Goal: Task Accomplishment & Management: Use online tool/utility

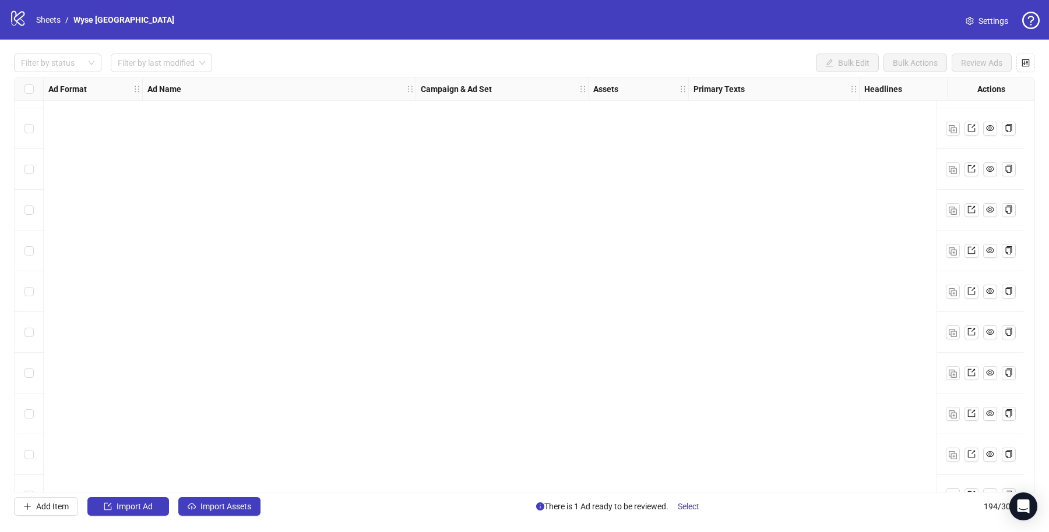
scroll to position [7524, 0]
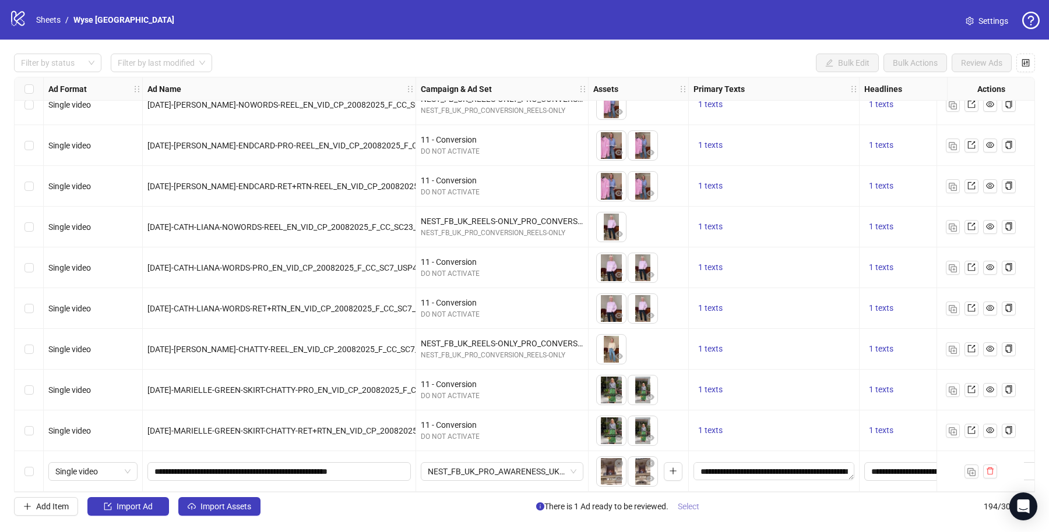
click at [680, 506] on span "Select" at bounding box center [689, 506] width 22 height 9
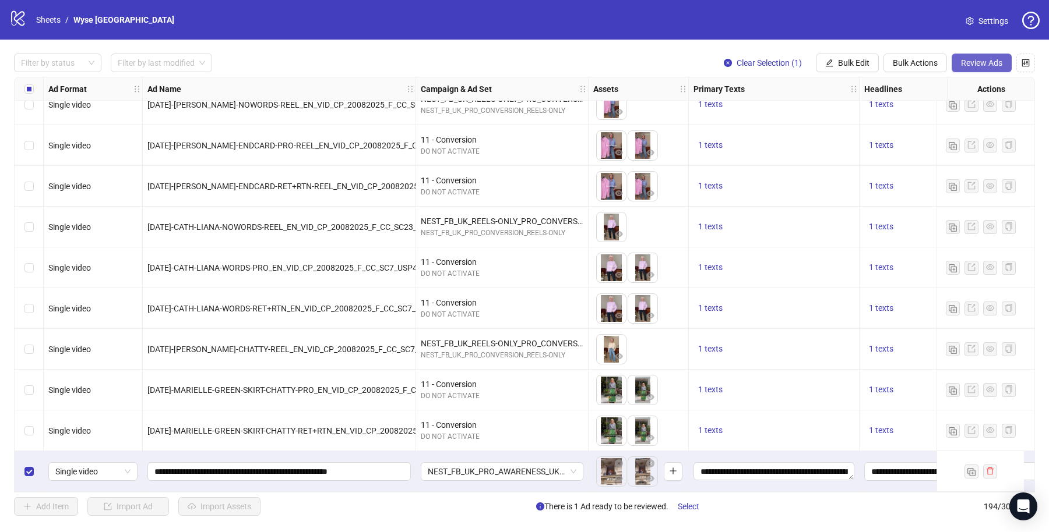
click at [983, 62] on span "Review Ads" at bounding box center [981, 62] width 41 height 9
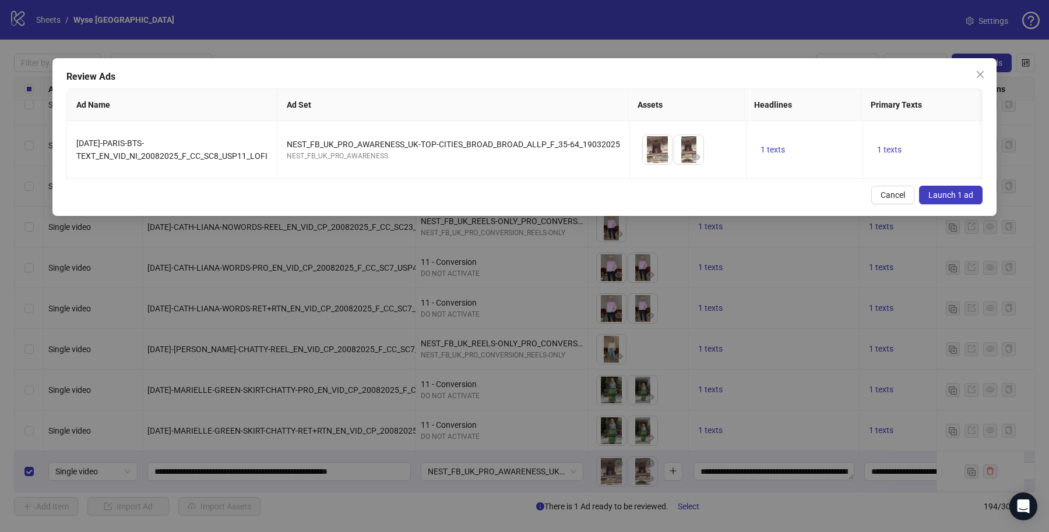
click at [958, 200] on span "Launch 1 ad" at bounding box center [950, 195] width 45 height 9
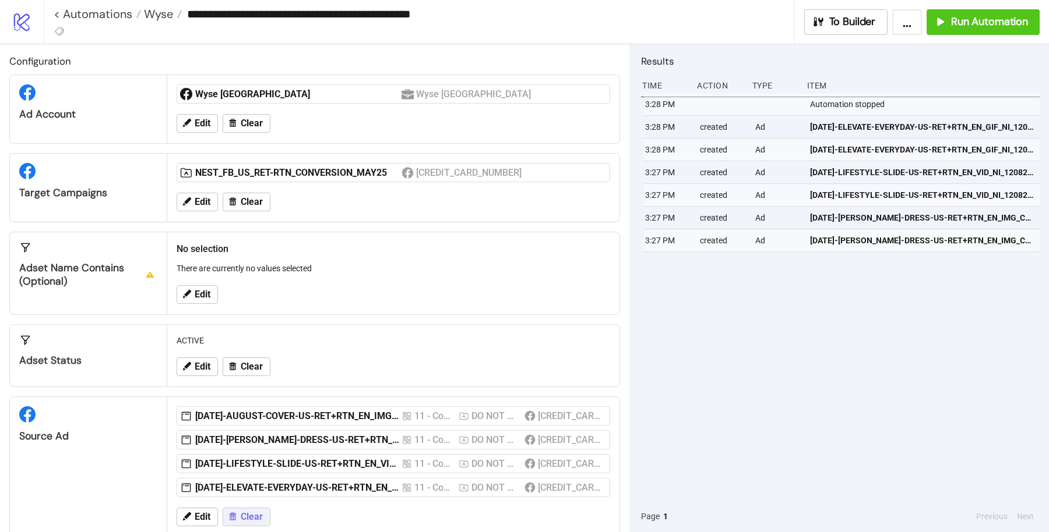
click at [246, 512] on span "Clear" at bounding box center [252, 517] width 22 height 10
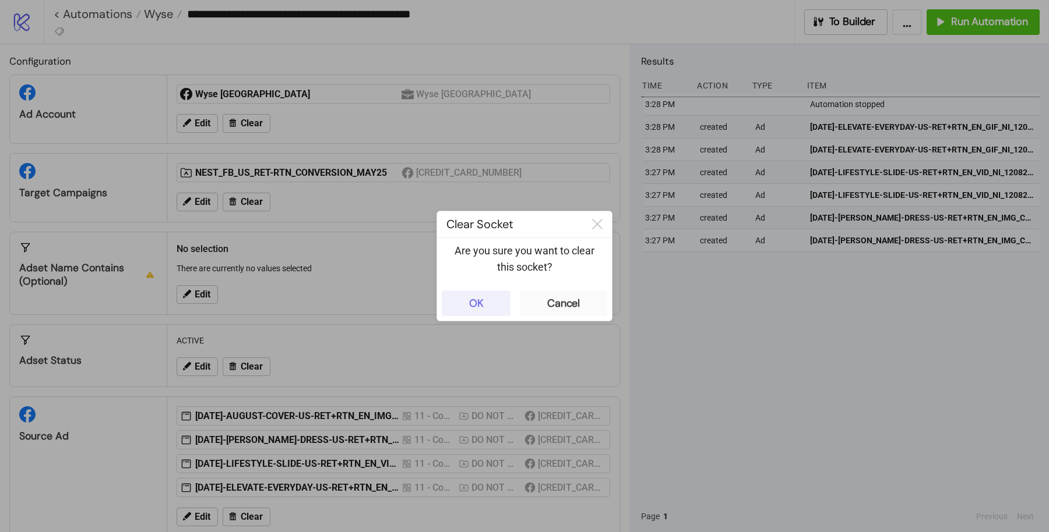
click at [467, 298] on button "OK" at bounding box center [476, 304] width 69 height 26
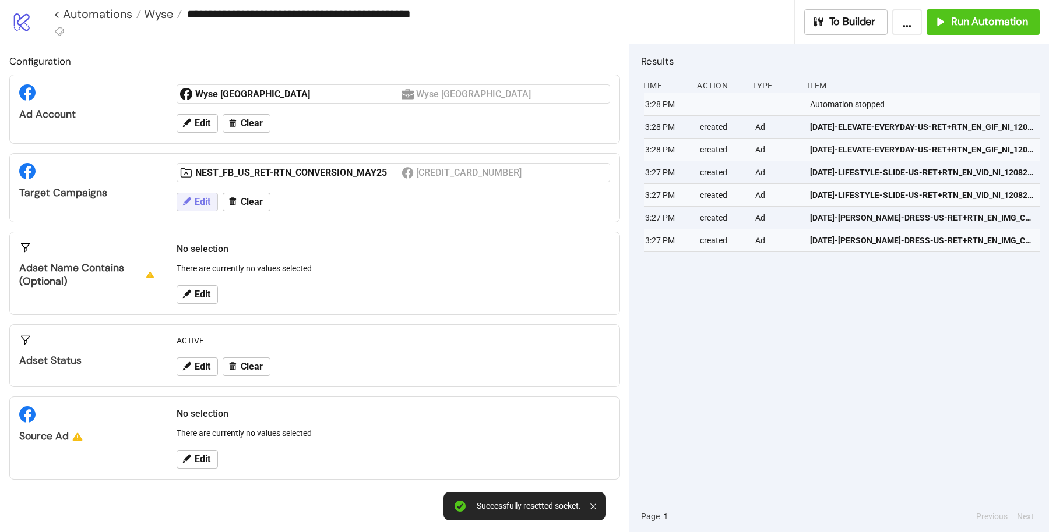
click at [210, 199] on span "Edit" at bounding box center [203, 202] width 16 height 10
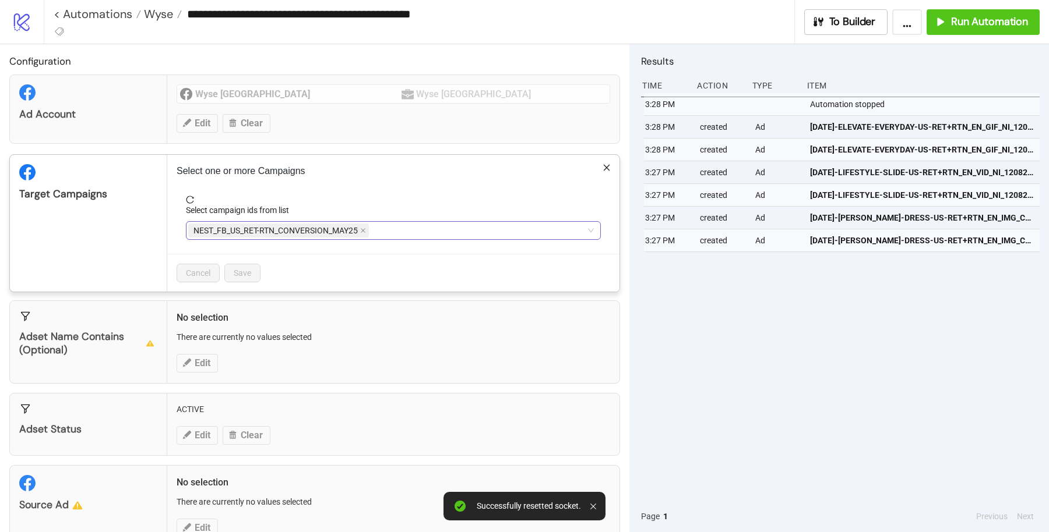
click at [467, 232] on div "NEST_FB_US_RET-RTN_CONVERSION_MAY25" at bounding box center [387, 231] width 398 height 16
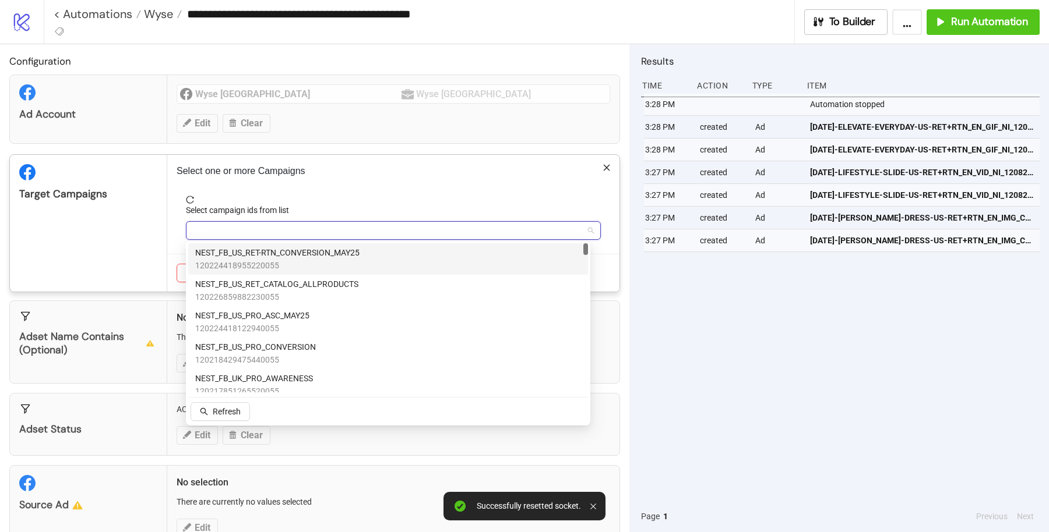
paste input "**********"
type input "**********"
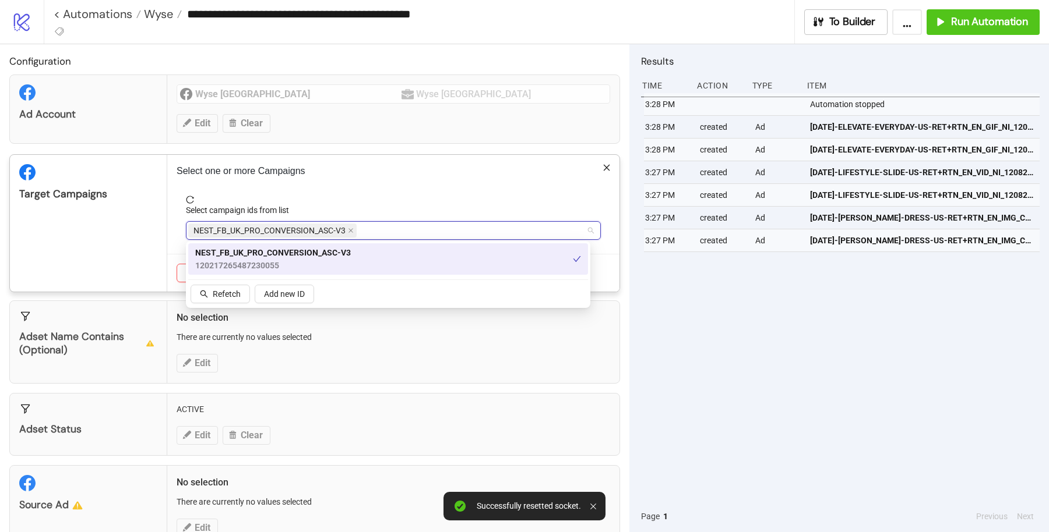
click at [397, 202] on span "reload" at bounding box center [393, 200] width 415 height 8
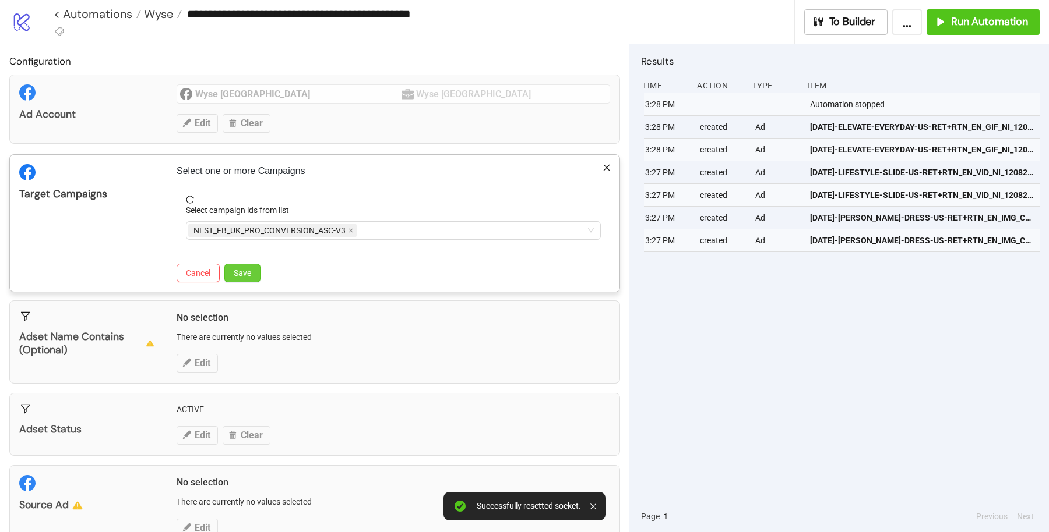
click at [244, 269] on span "Save" at bounding box center [242, 273] width 17 height 9
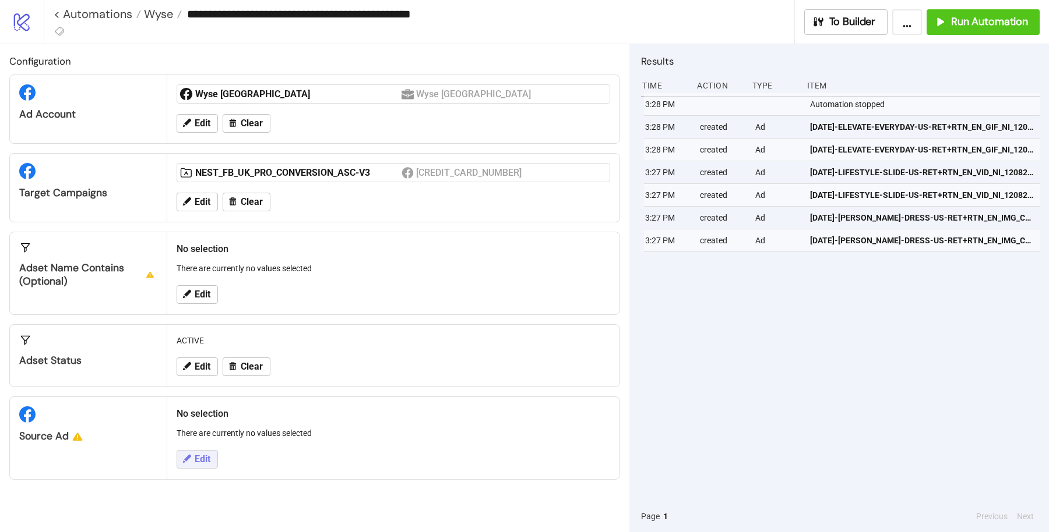
click at [199, 450] on button "Edit" at bounding box center [197, 459] width 41 height 19
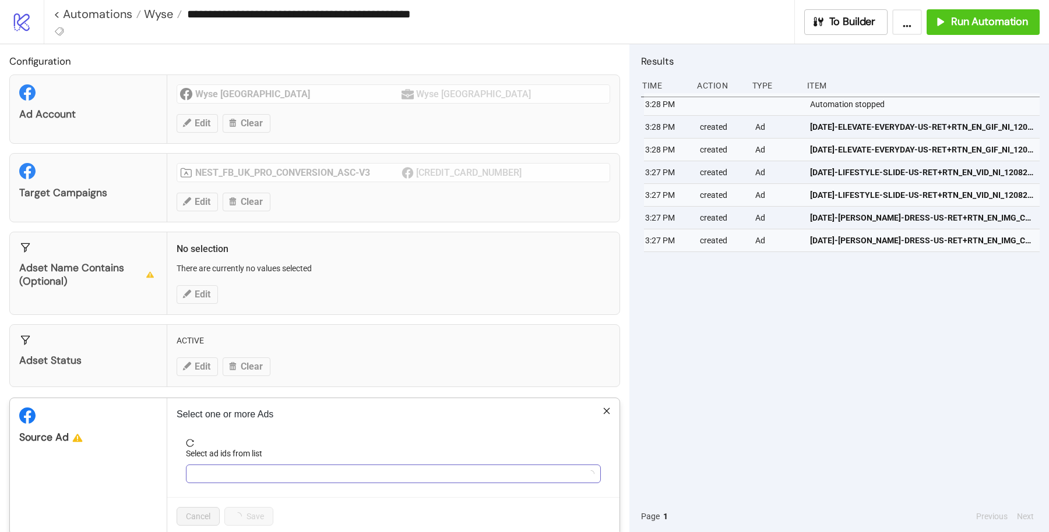
click at [272, 470] on div at bounding box center [387, 474] width 398 height 16
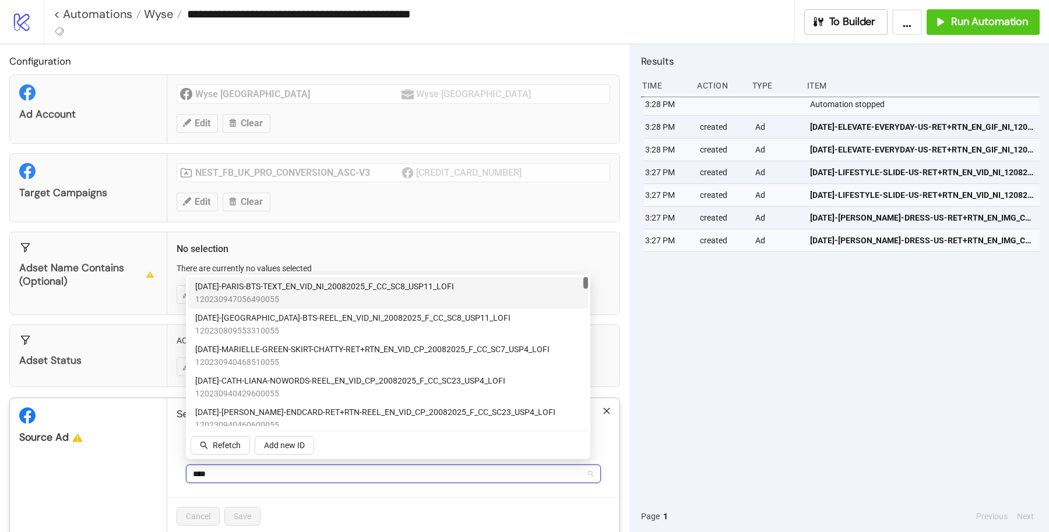
type input "*****"
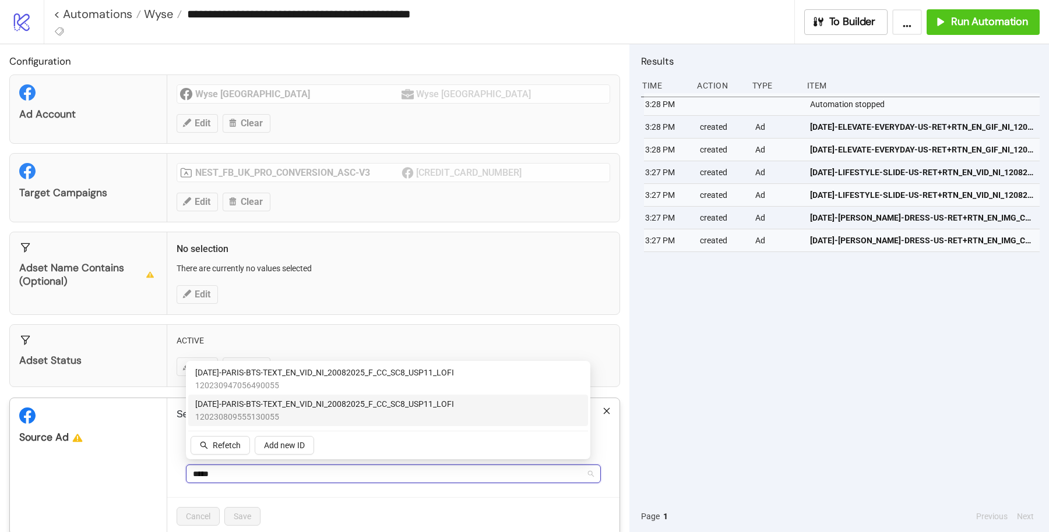
click at [334, 414] on span "120230809555130055" at bounding box center [324, 417] width 259 height 13
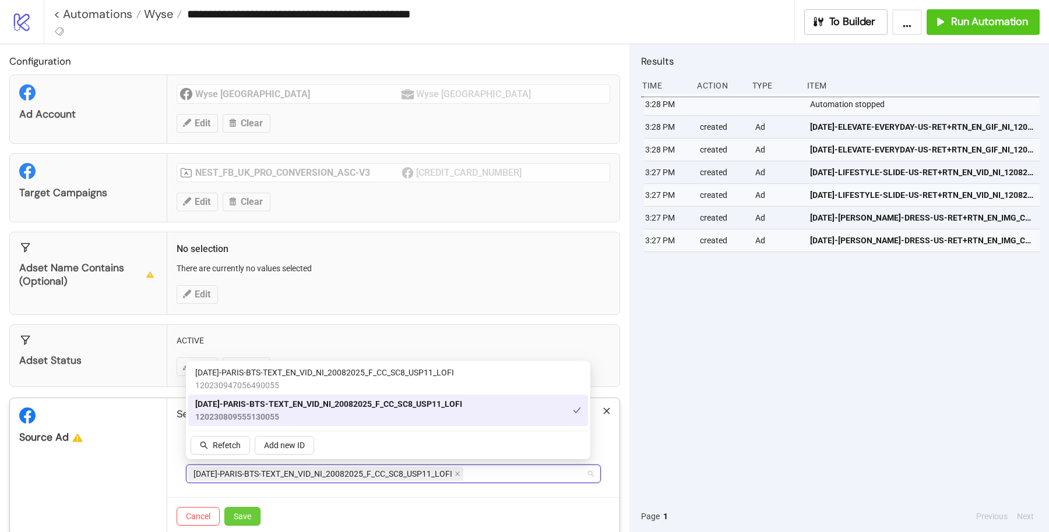
click at [248, 514] on span "Save" at bounding box center [242, 516] width 17 height 9
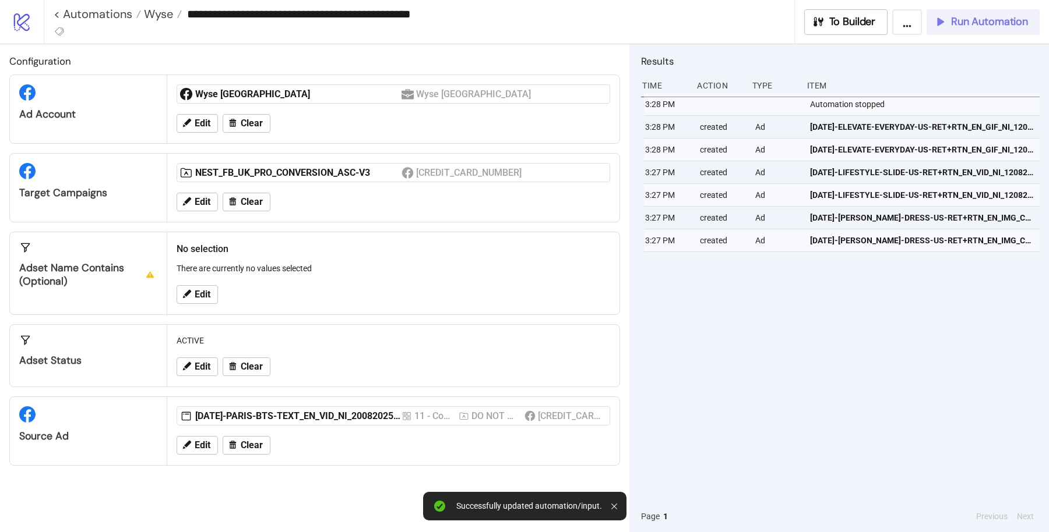
click at [997, 19] on span "Run Automation" at bounding box center [989, 21] width 77 height 13
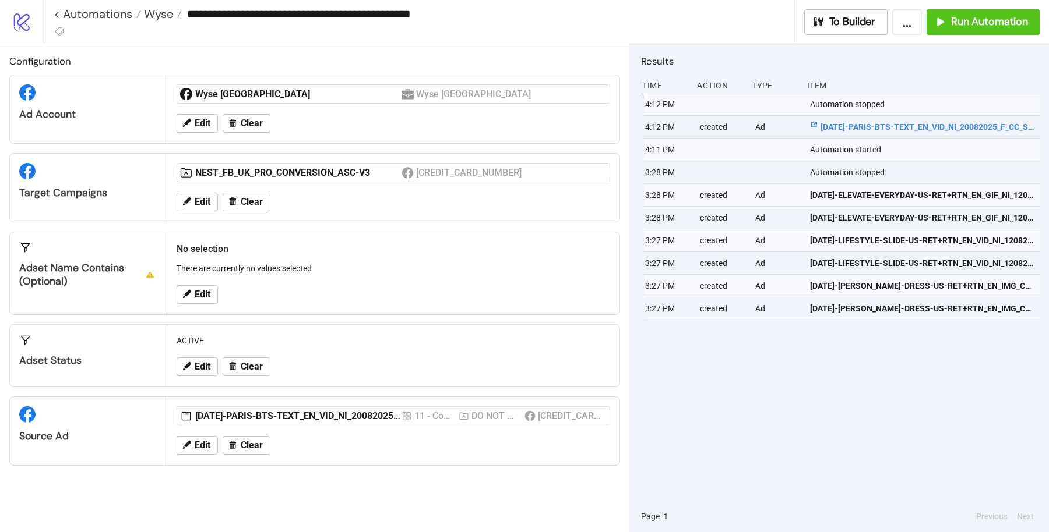
click at [881, 123] on span "[DATE]-PARIS-BTS-TEXT_EN_VID_NI_20082025_F_CC_SC8_USP11_LOFI" at bounding box center [922, 127] width 224 height 13
click at [204, 447] on span "Edit" at bounding box center [203, 445] width 16 height 10
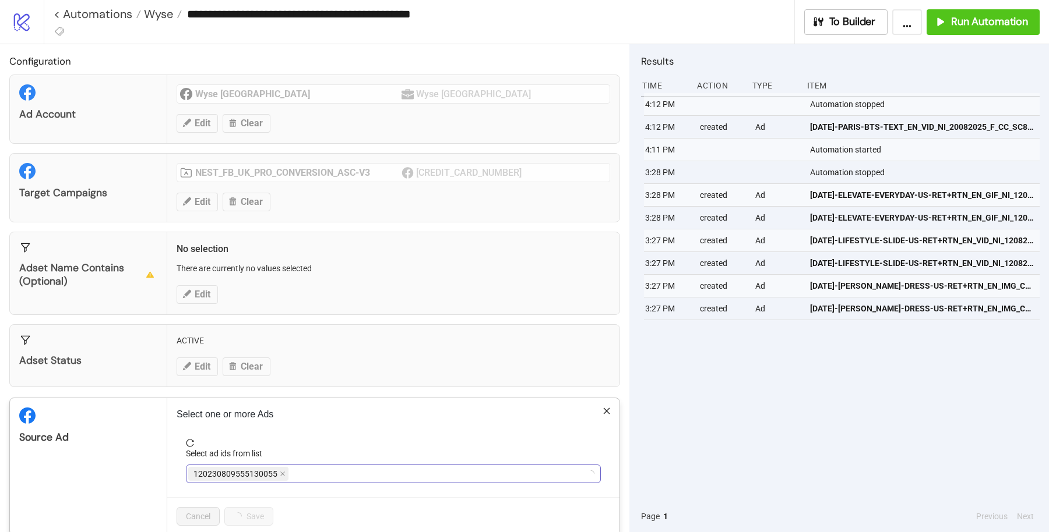
click at [440, 470] on div "120230809555130055" at bounding box center [387, 474] width 398 height 16
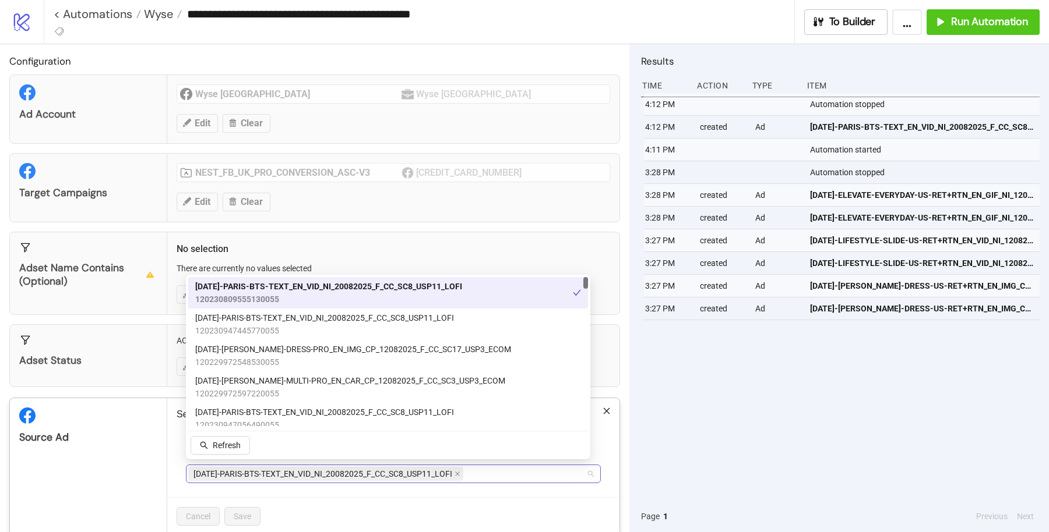
click at [481, 468] on div "[DATE]-PARIS-BTS-TEXT_EN_VID_NI_20082025_F_CC_SC8_USP11_LOFI" at bounding box center [387, 474] width 398 height 16
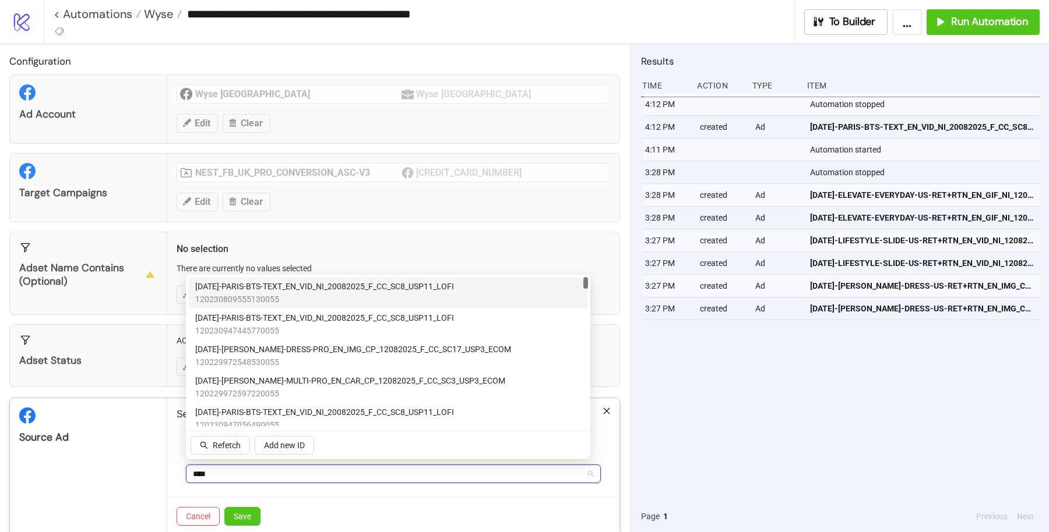
type input "*****"
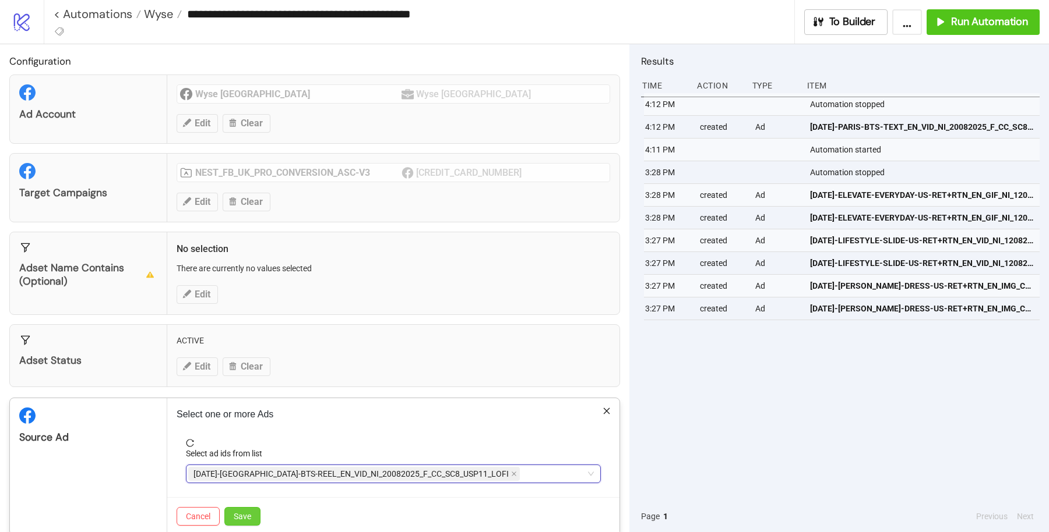
click at [255, 508] on button "Save" at bounding box center [242, 516] width 36 height 19
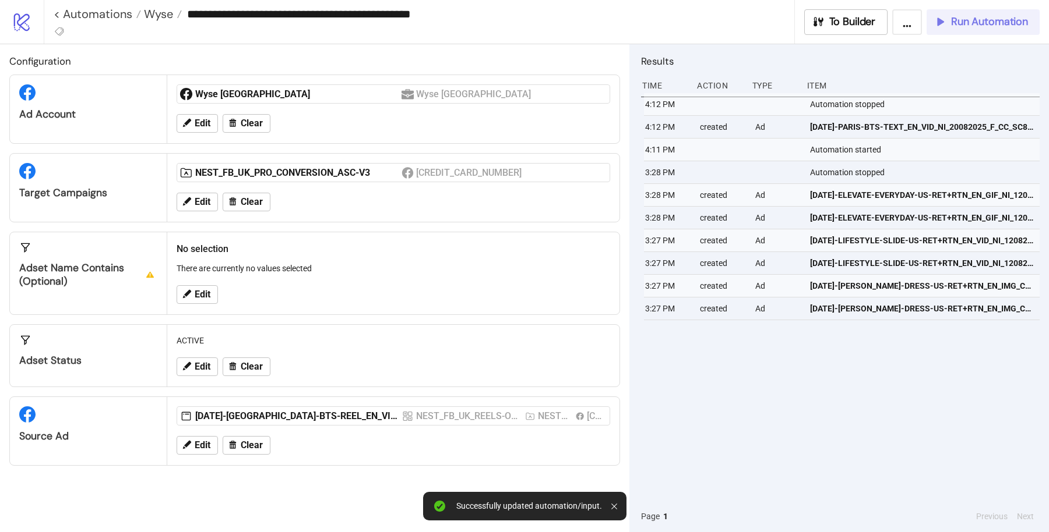
click at [967, 27] on span "Run Automation" at bounding box center [989, 21] width 77 height 13
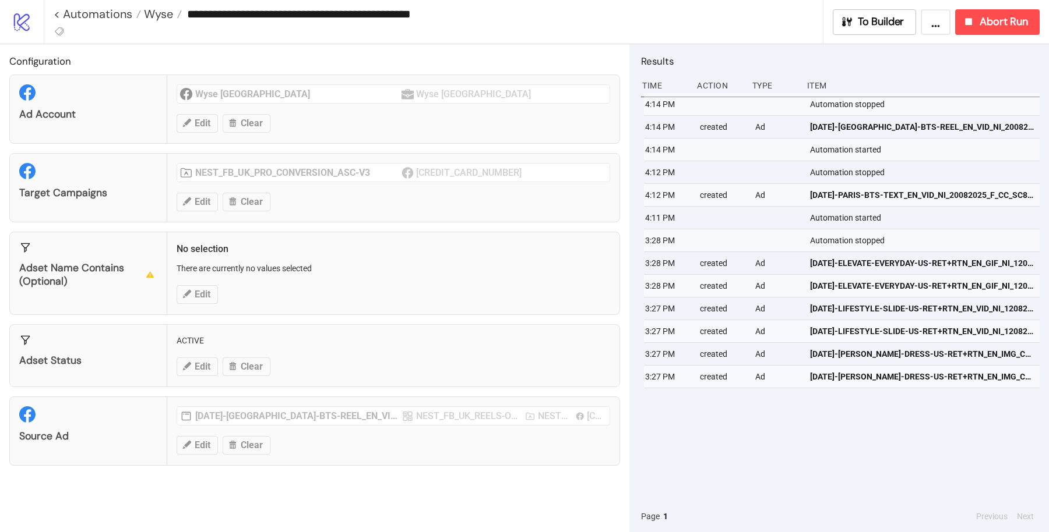
click at [884, 99] on div "Automation stopped" at bounding box center [926, 104] width 234 height 22
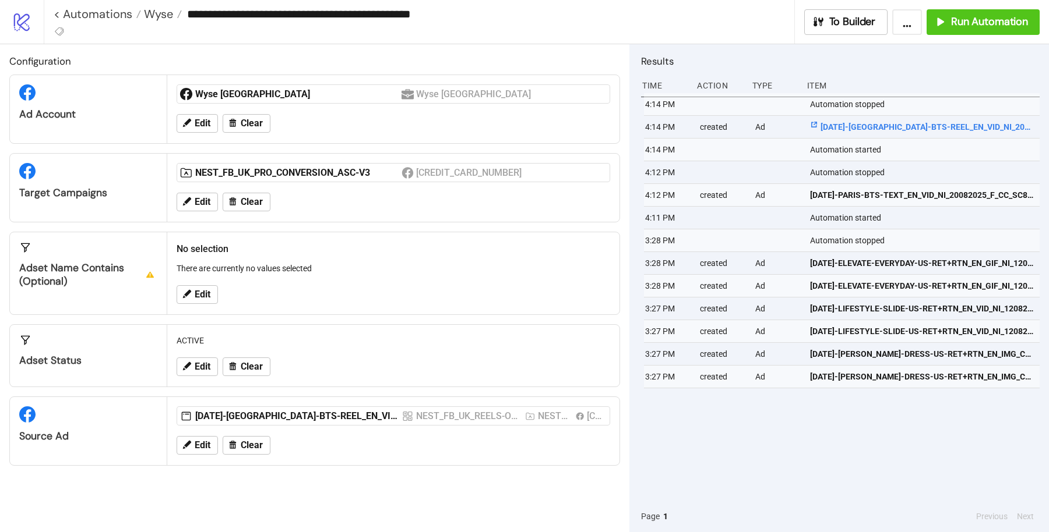
click at [860, 119] on link "[DATE]-[GEOGRAPHIC_DATA]-BTS-REEL_EN_VID_NI_20082025_F_CC_SC8_USP11_LOFI" at bounding box center [922, 127] width 224 height 22
click at [874, 132] on span "[DATE]-[GEOGRAPHIC_DATA]-BTS-REEL_EN_VID_NI_20082025_F_CC_SC8_USP11_LOFI" at bounding box center [922, 127] width 224 height 13
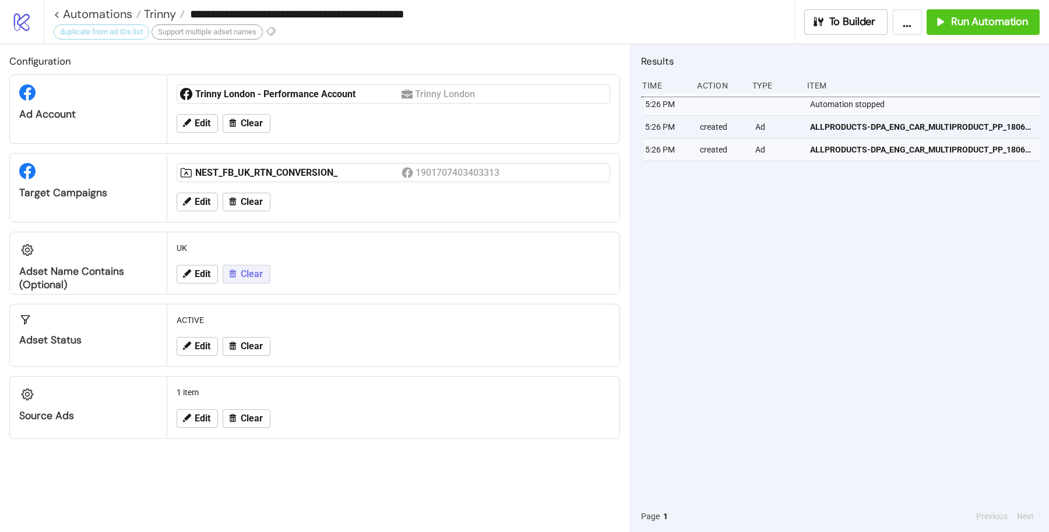
click at [241, 270] on span "Clear" at bounding box center [252, 274] width 22 height 10
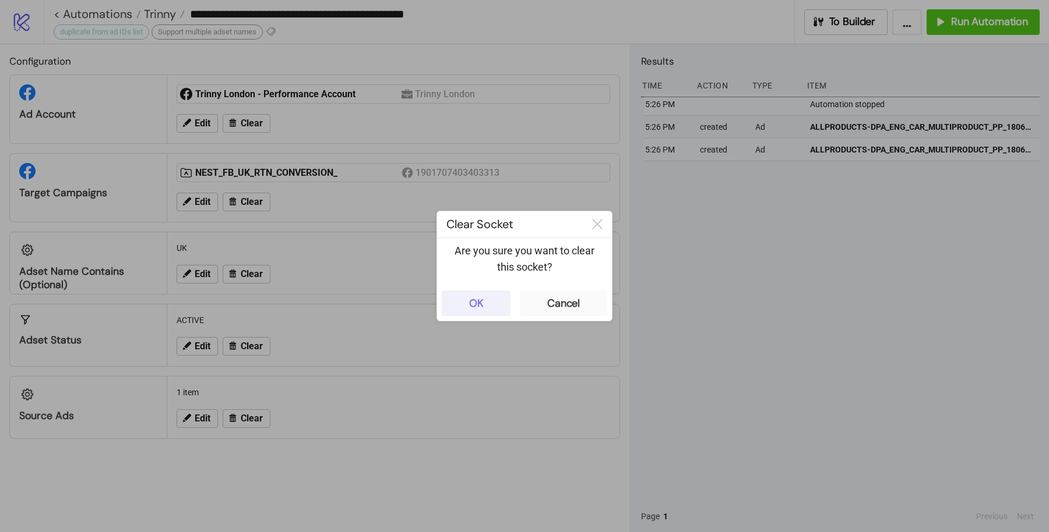
click at [473, 298] on div "OK" at bounding box center [476, 303] width 15 height 13
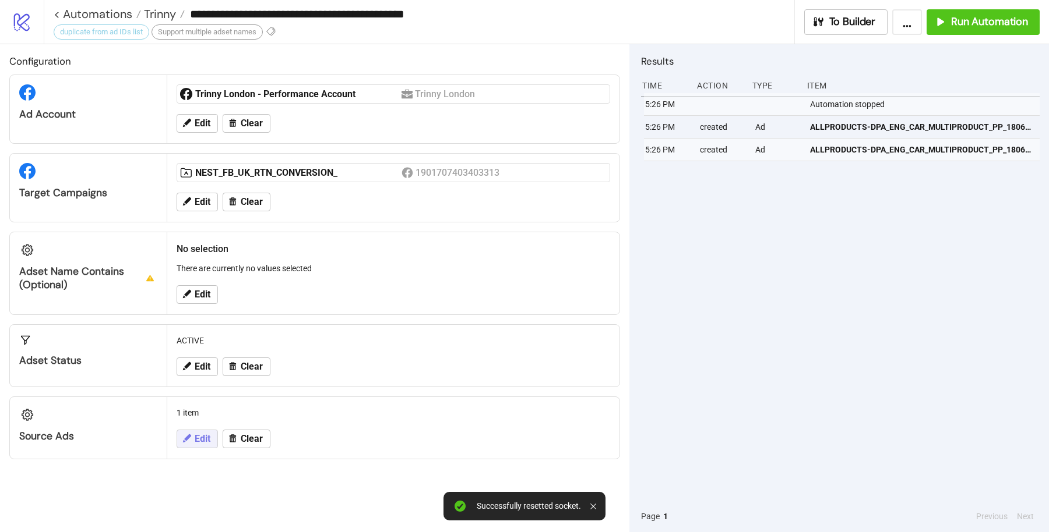
click at [196, 434] on span "Edit" at bounding box center [203, 439] width 16 height 10
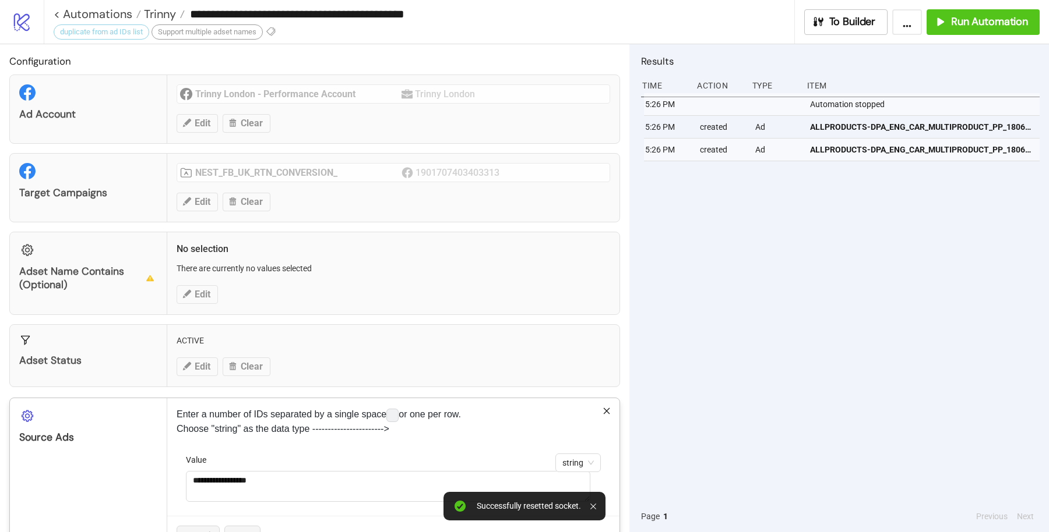
scroll to position [36, 0]
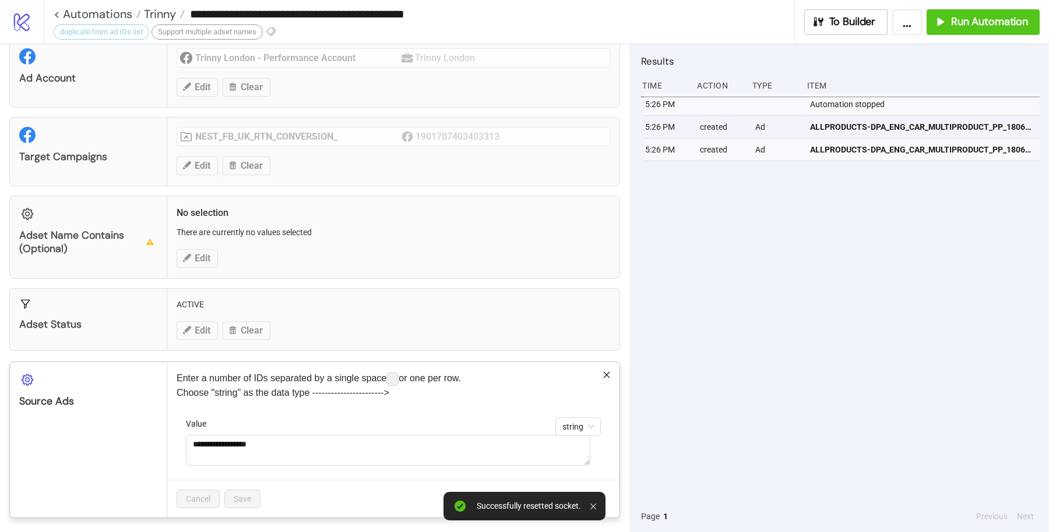
click at [604, 373] on icon "close" at bounding box center [607, 375] width 6 height 6
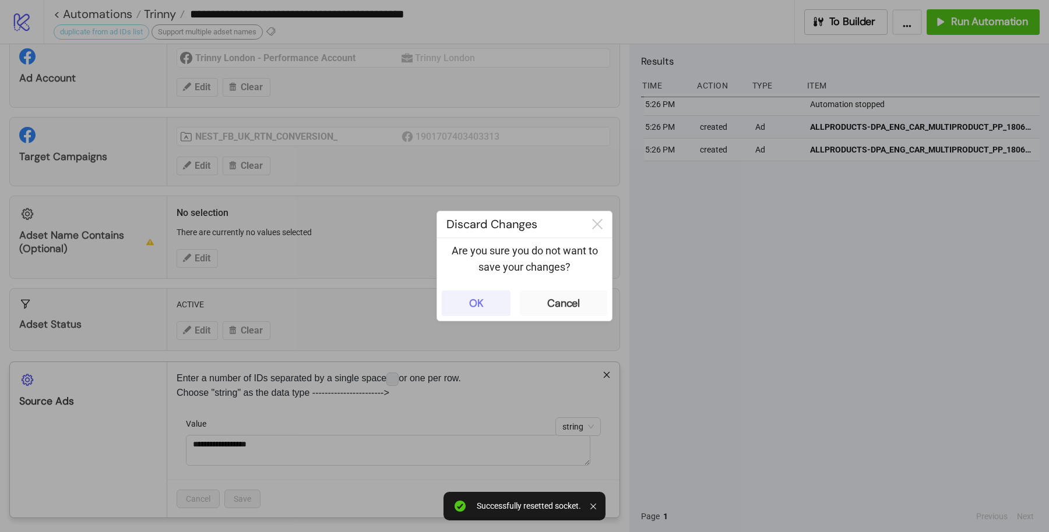
click at [471, 301] on div "OK" at bounding box center [476, 303] width 15 height 13
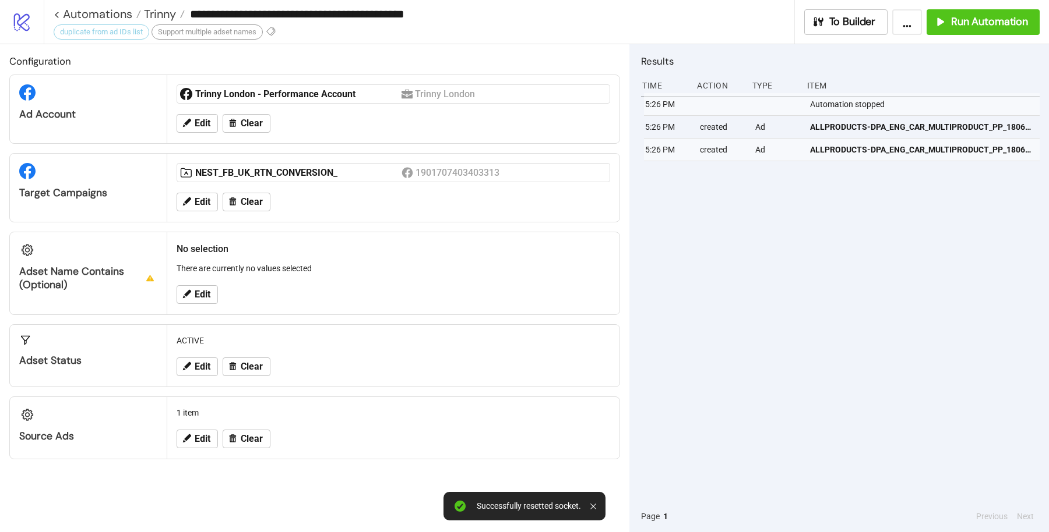
scroll to position [0, 0]
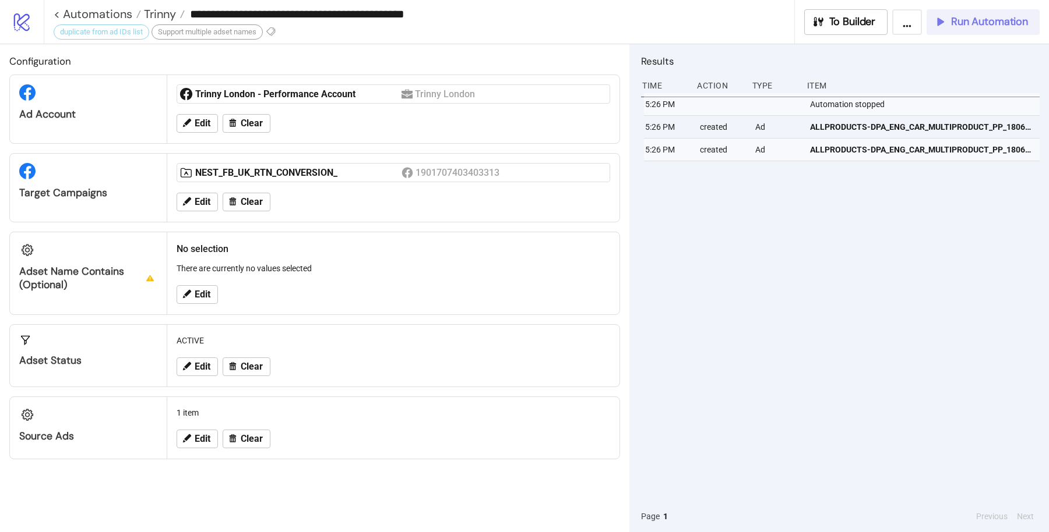
click at [978, 22] on span "Run Automation" at bounding box center [989, 21] width 77 height 13
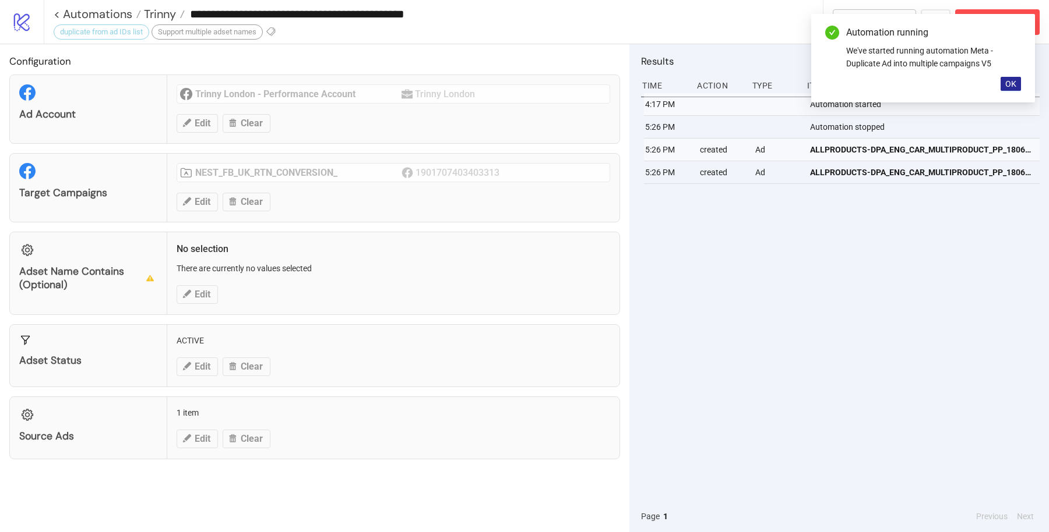
click at [1013, 83] on span "OK" at bounding box center [1010, 83] width 11 height 9
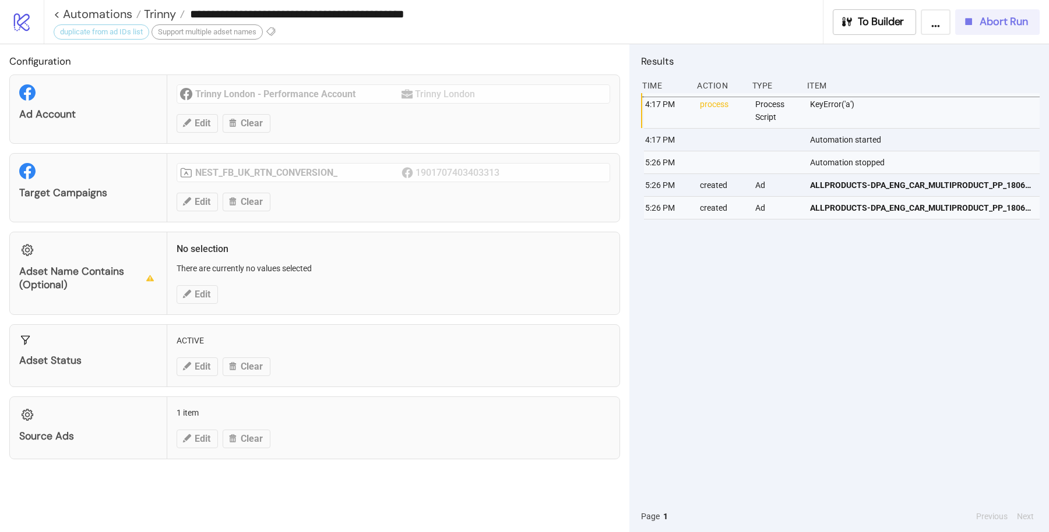
click at [989, 19] on span "Abort Run" at bounding box center [1003, 21] width 48 height 13
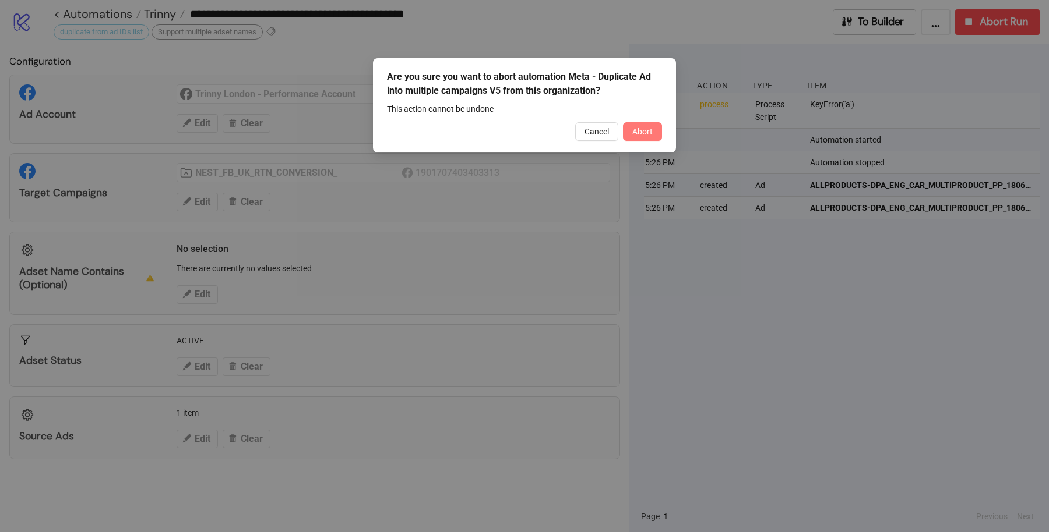
click at [653, 128] on span "Abort" at bounding box center [642, 131] width 20 height 9
